Goal: Navigation & Orientation: Find specific page/section

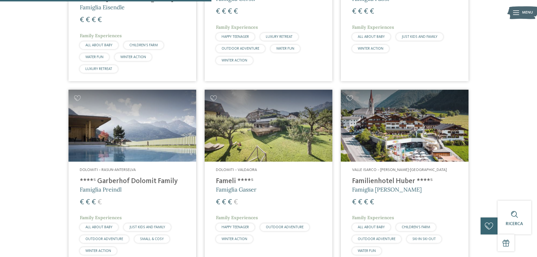
scroll to position [523, 0]
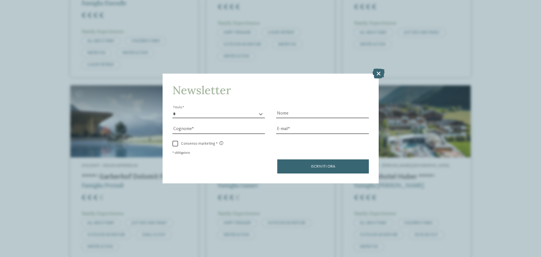
click at [380, 71] on icon at bounding box center [379, 74] width 12 height 10
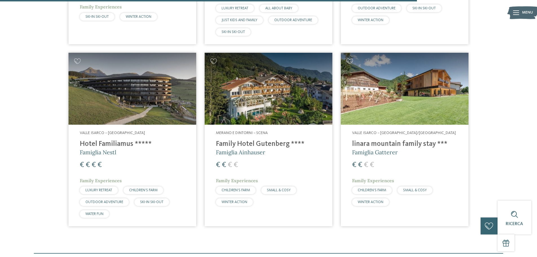
scroll to position [918, 0]
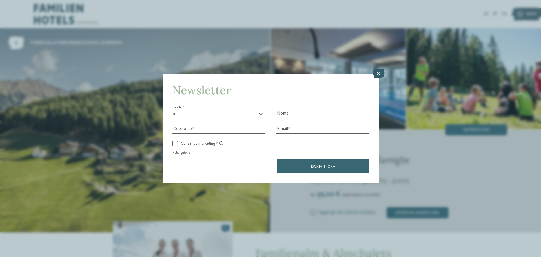
click at [380, 71] on icon at bounding box center [379, 74] width 12 height 10
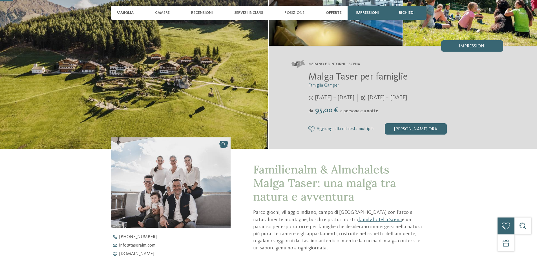
scroll to position [113, 0]
